Goal: Check status: Check status

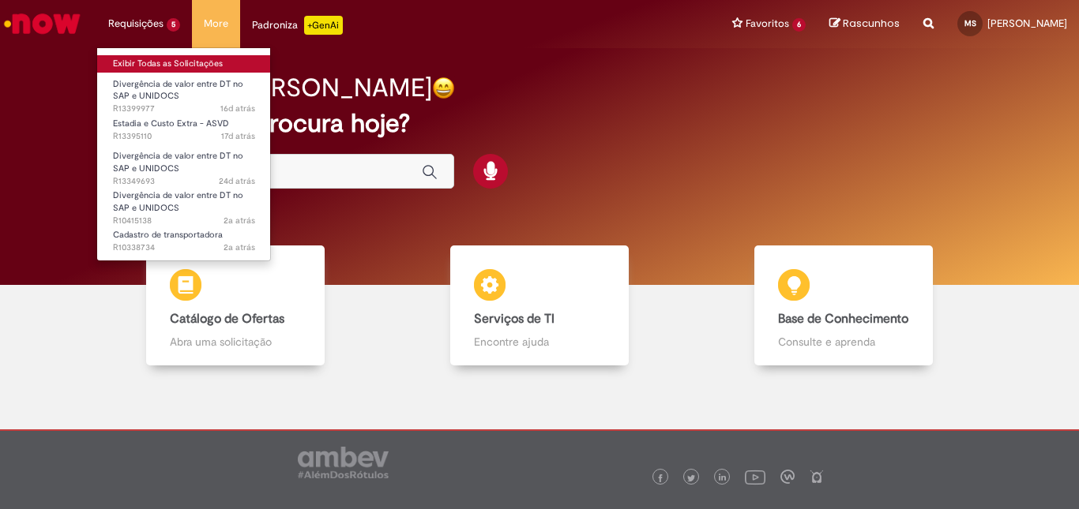
click at [152, 70] on link "Exibir Todas as Solicitações" at bounding box center [184, 63] width 174 height 17
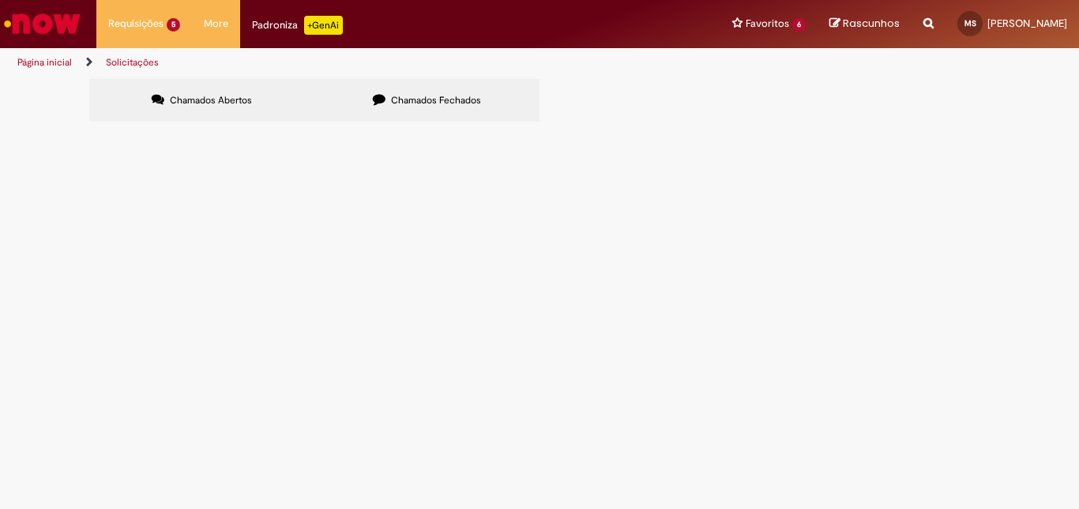
click at [415, 87] on label "Chamados Fechados" at bounding box center [426, 100] width 225 height 43
click at [0, 0] on input "Pesquisar" at bounding box center [0, 0] width 0 height 0
paste input "*********"
type input "*********"
click at [0, 0] on button "Pesquisar" at bounding box center [0, 0] width 0 height 0
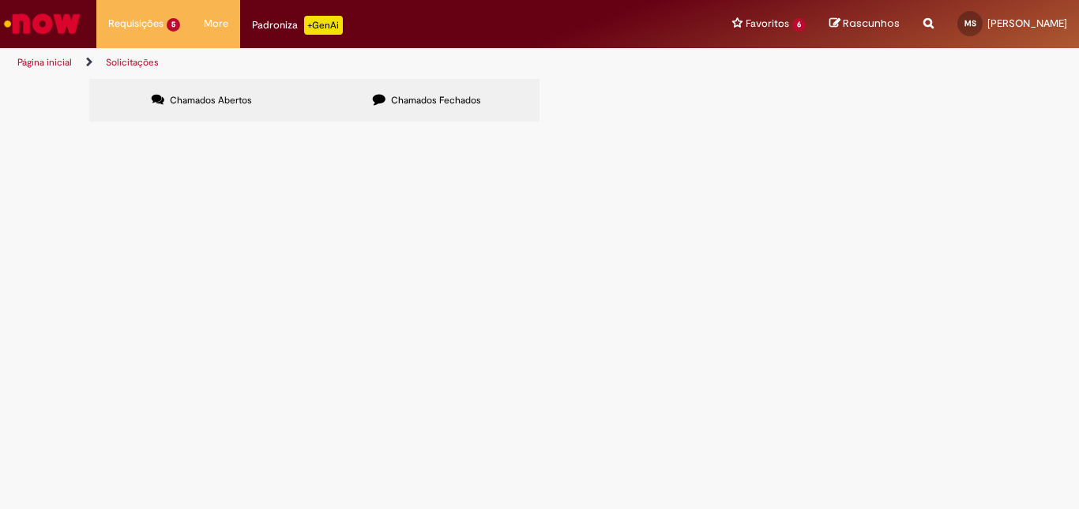
click at [0, 0] on button "Pesquisar" at bounding box center [0, 0] width 0 height 0
click at [0, 0] on span "R13233929" at bounding box center [0, 0] width 0 height 0
click at [0, 0] on span "Emissão de NF de Ativos do [GEOGRAPHIC_DATA]" at bounding box center [0, 0] width 0 height 0
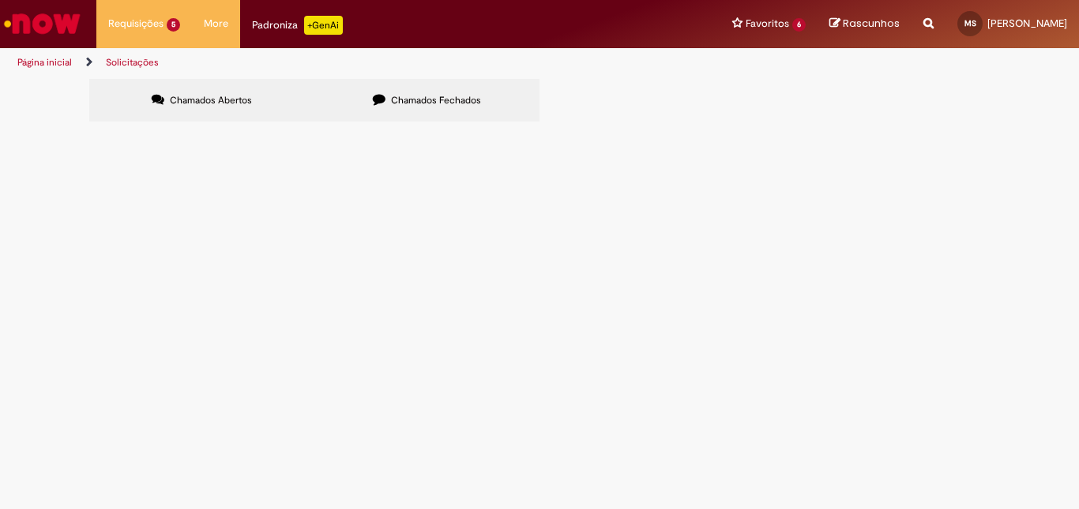
click at [0, 0] on span "Pedido Aurora S4 Hana; FO (DT aurora): 6101786705 - Cliente: KOCH - CIDADE: TIJ…" at bounding box center [0, 0] width 0 height 0
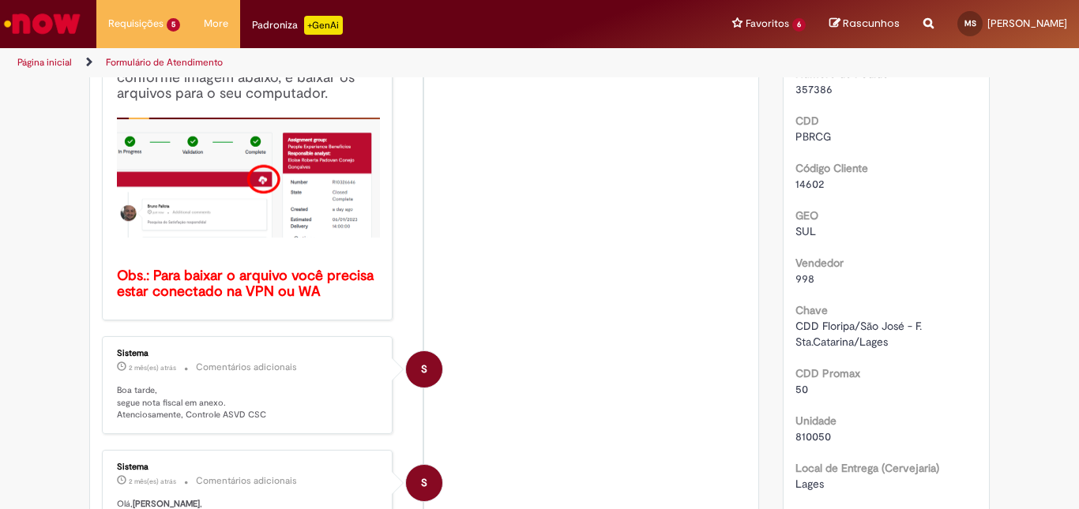
scroll to position [328, 0]
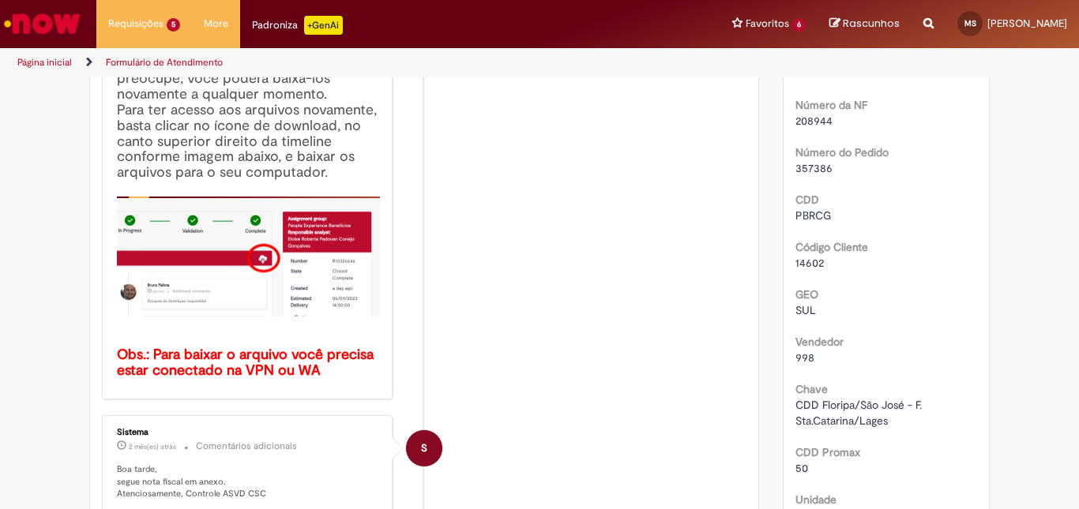
click at [812, 175] on span "357386" at bounding box center [813, 168] width 37 height 14
click at [813, 128] on span "208944" at bounding box center [813, 121] width 37 height 14
copy span "208944"
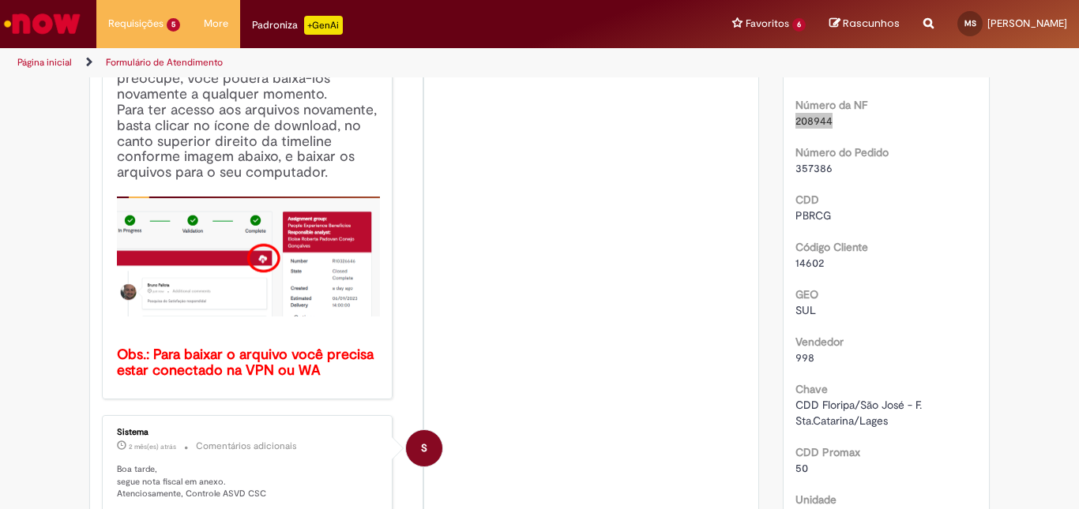
scroll to position [0, 0]
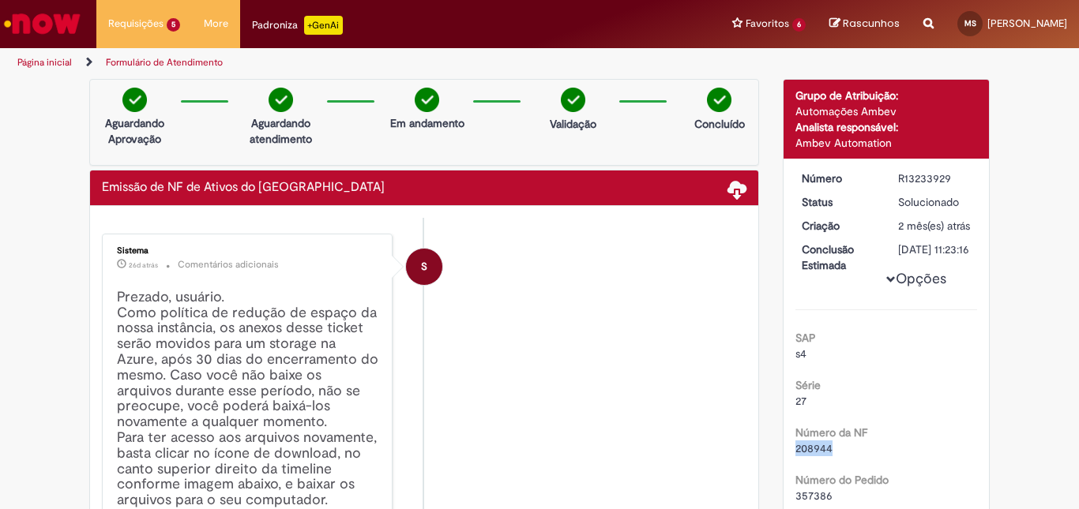
click at [53, 27] on img "Ir para a Homepage" at bounding box center [42, 24] width 81 height 32
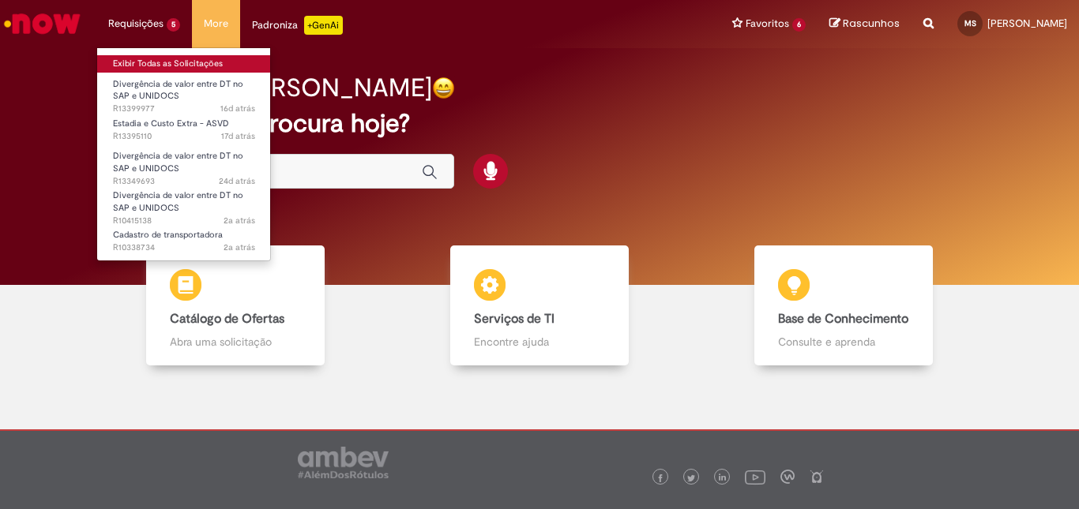
click at [193, 64] on link "Exibir Todas as Solicitações" at bounding box center [184, 63] width 174 height 17
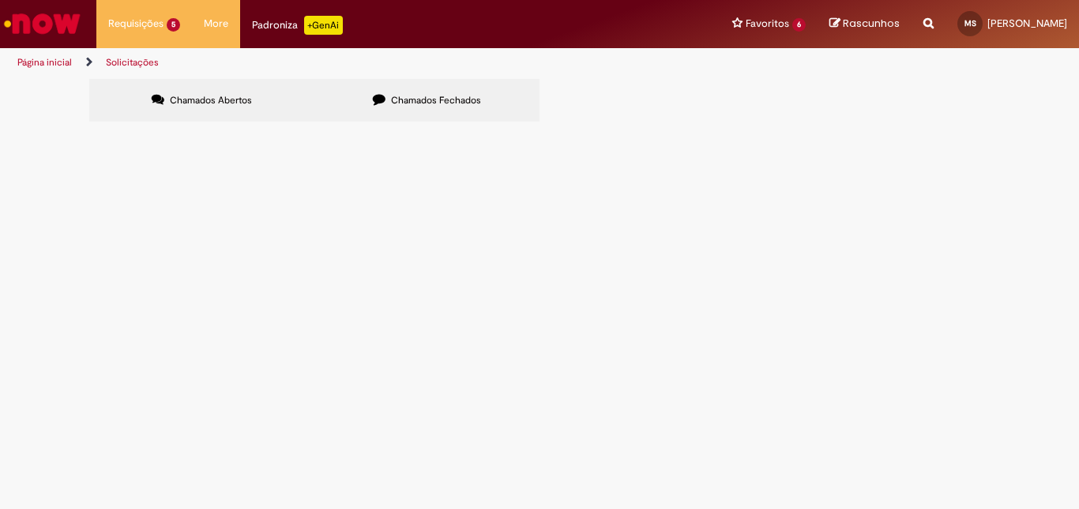
click at [505, 121] on label "Chamados Fechados" at bounding box center [426, 100] width 225 height 43
click at [412, 91] on label "Chamados Fechados" at bounding box center [426, 100] width 225 height 43
click at [0, 0] on input "Pesquisar" at bounding box center [0, 0] width 0 height 0
paste input "*********"
type input "*********"
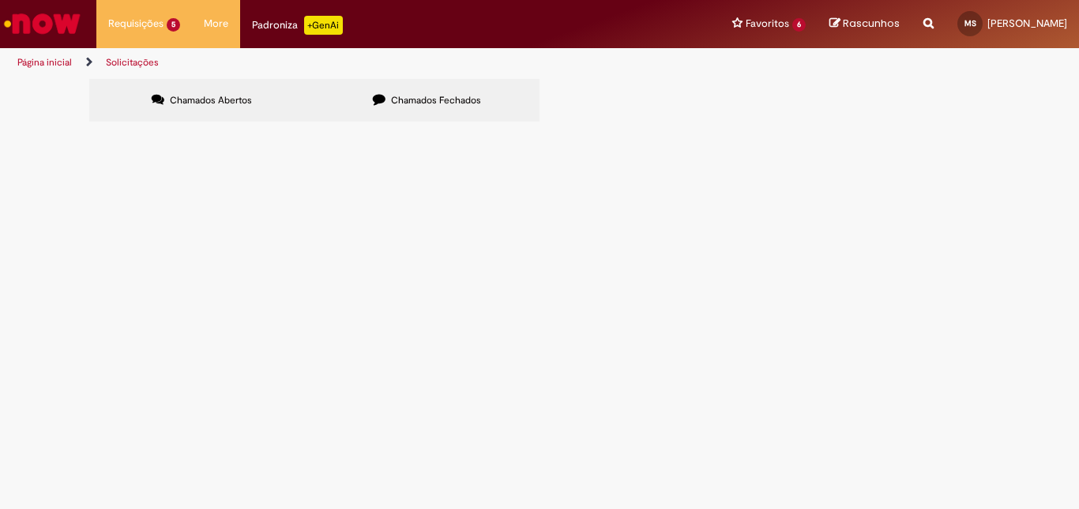
click at [0, 0] on button "Pesquisar" at bounding box center [0, 0] width 0 height 0
click at [0, 0] on td "R13233958" at bounding box center [0, 0] width 0 height 0
click at [0, 0] on span "Pedido Aurora S4 Hana; FO (DT aurora): 6101786706 - Cliente: KOCH - CIDADE: [GE…" at bounding box center [0, 0] width 0 height 0
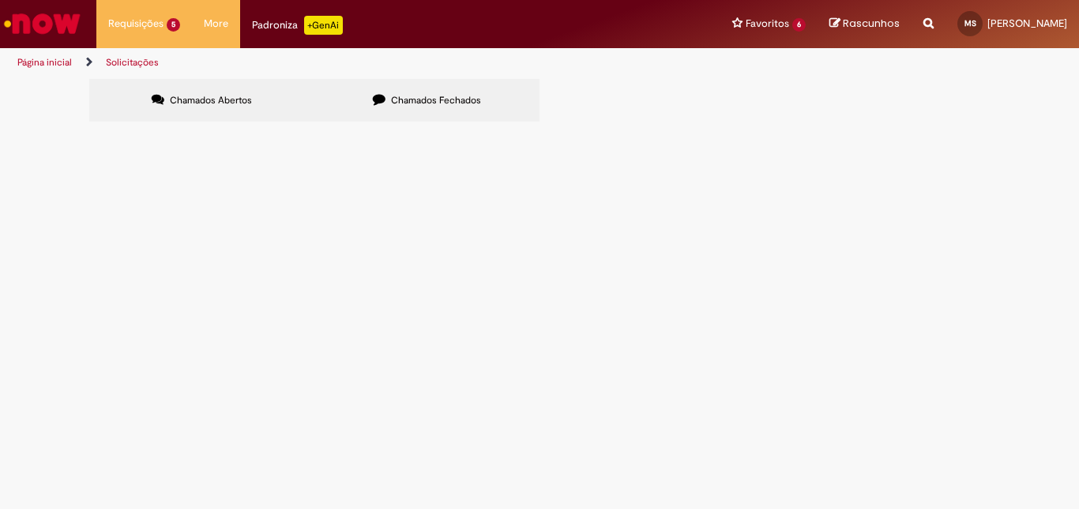
click at [0, 0] on span "Pedido Aurora S4 Hana; FO (DT aurora): 6101786706 - Cliente: KOCH - CIDADE: [GE…" at bounding box center [0, 0] width 0 height 0
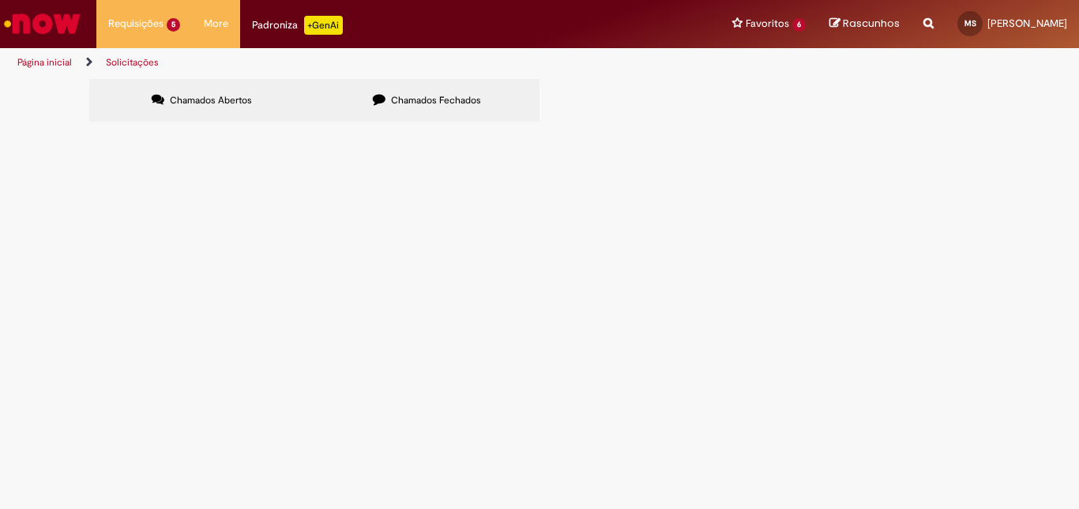
click at [0, 0] on span "Pedido Aurora S4 Hana; FO (DT aurora): 6101786706 - Cliente: KOCH - CIDADE: [GE…" at bounding box center [0, 0] width 0 height 0
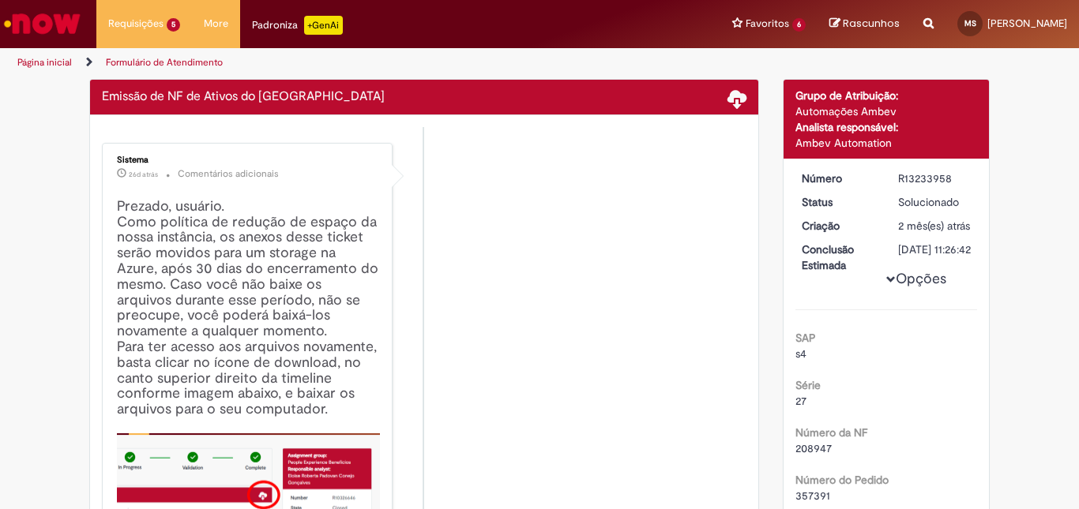
click at [169, 238] on h4 "Prezado, usuário. Como política de redução de espaço da nossa instância, os ane…" at bounding box center [248, 407] width 263 height 417
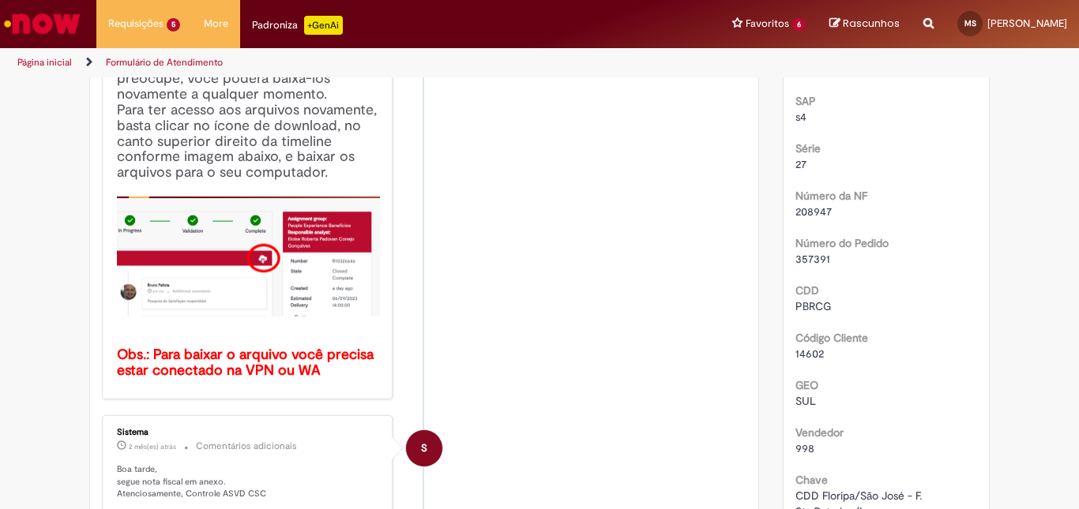
click at [817, 219] on span "208947" at bounding box center [813, 212] width 36 height 14
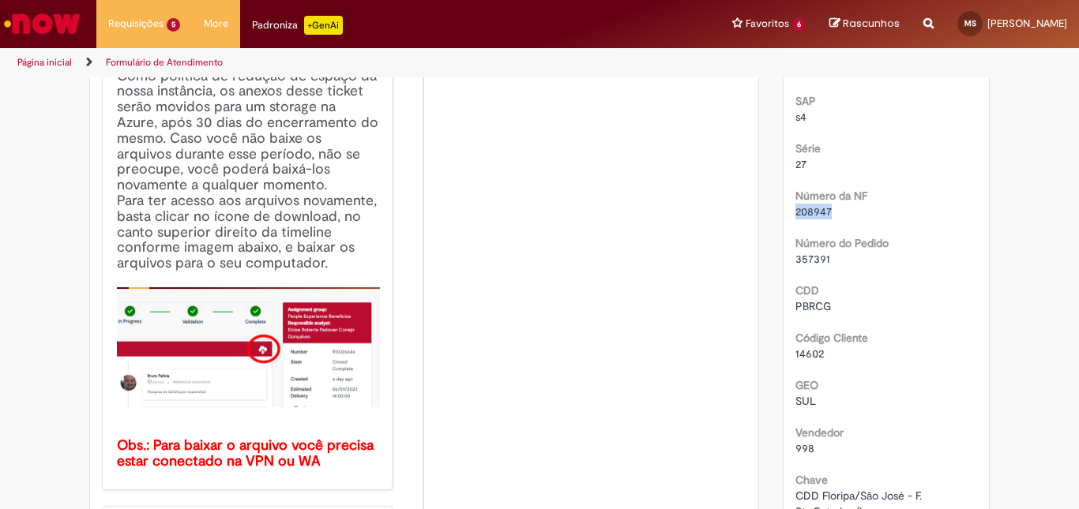
scroll to position [328, 0]
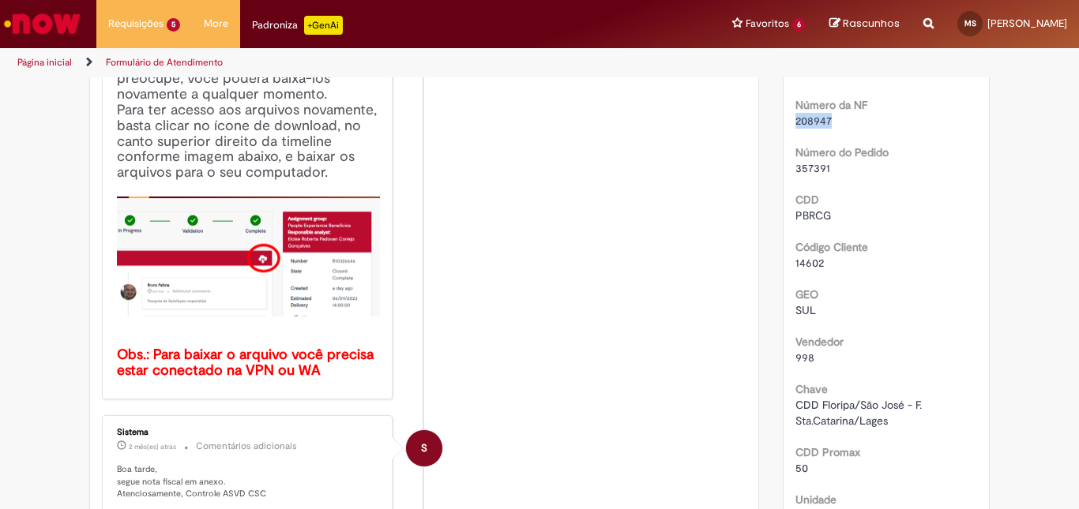
copy span "208947"
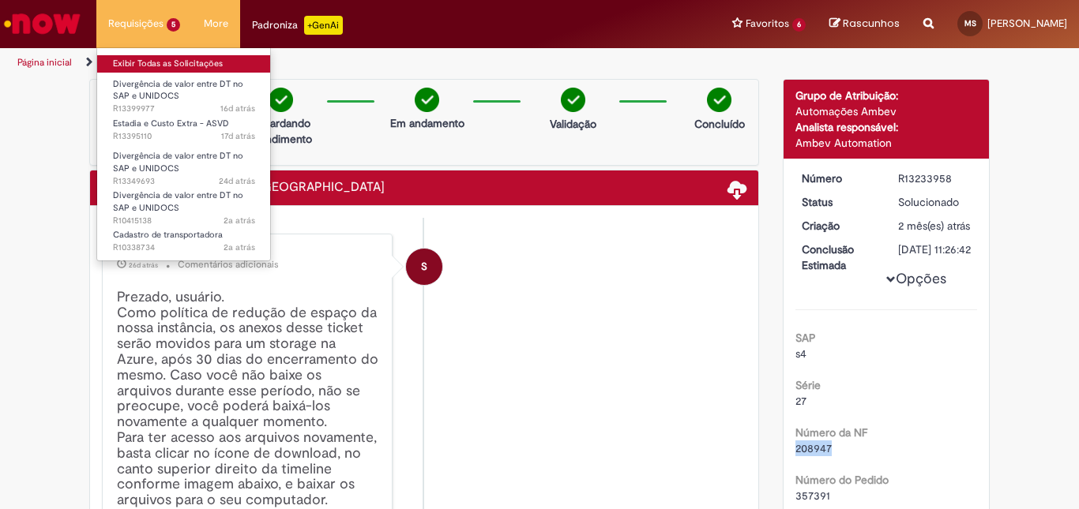
click at [141, 56] on link "Exibir Todas as Solicitações" at bounding box center [184, 63] width 174 height 17
